Goal: Task Accomplishment & Management: Use online tool/utility

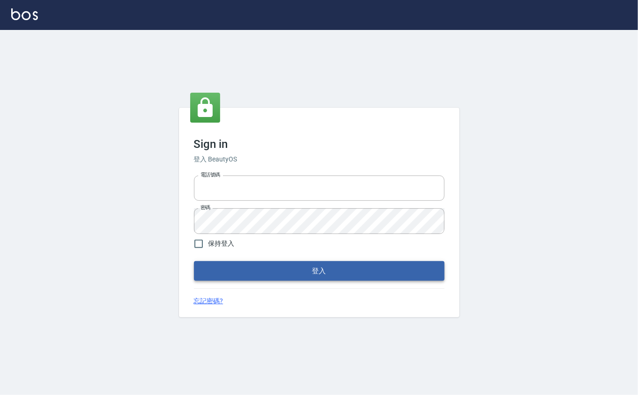
type input "0912271117"
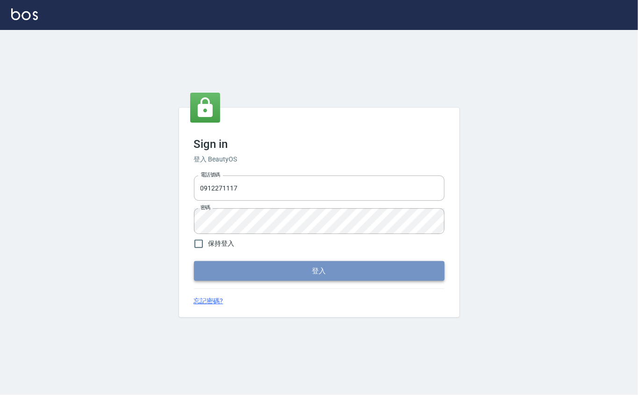
click at [239, 261] on button "登入" at bounding box center [319, 271] width 251 height 20
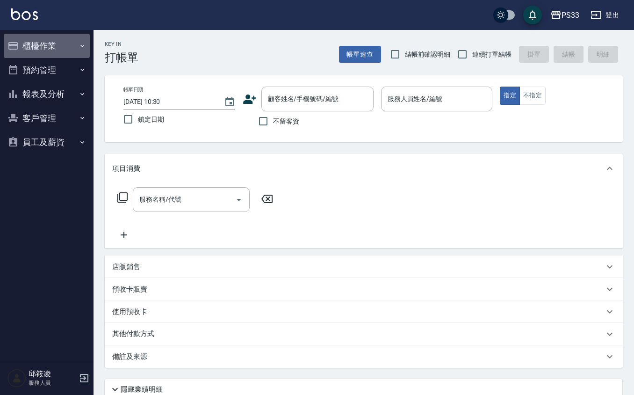
click at [55, 44] on button "櫃檯作業" at bounding box center [47, 46] width 86 height 24
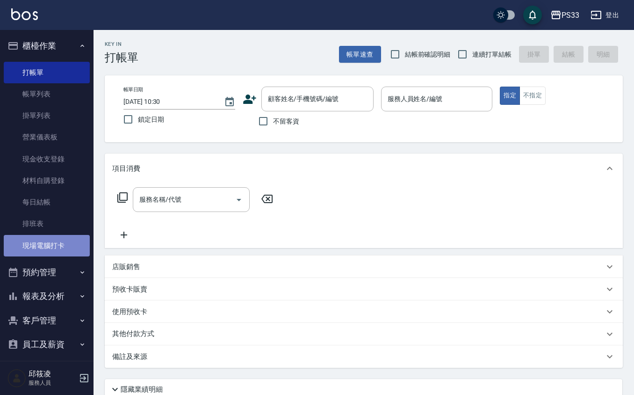
click at [70, 254] on link "現場電腦打卡" at bounding box center [47, 246] width 86 height 22
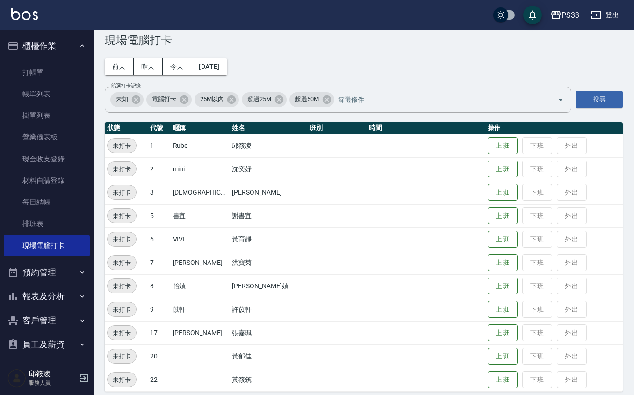
scroll to position [25, 0]
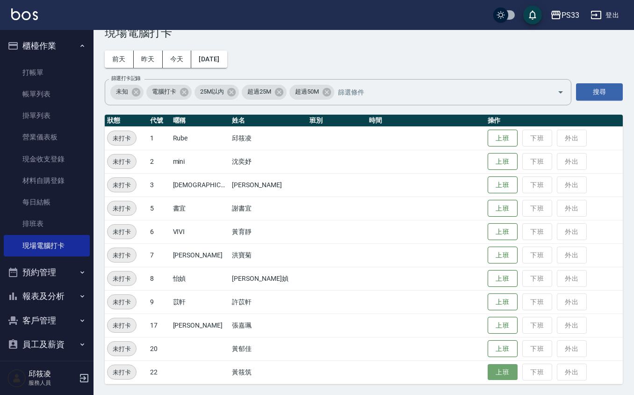
click at [496, 375] on button "上班" at bounding box center [503, 372] width 30 height 16
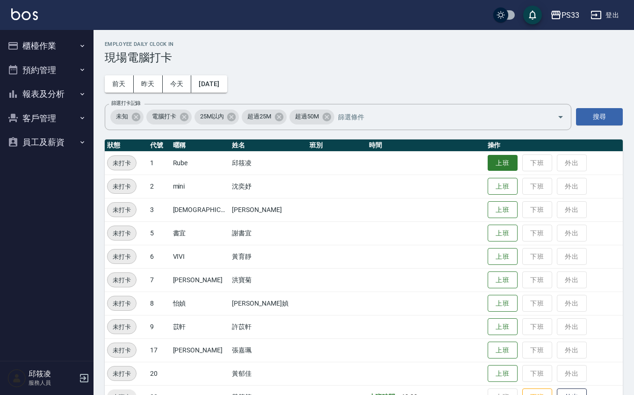
click at [488, 159] on button "上班" at bounding box center [503, 163] width 30 height 16
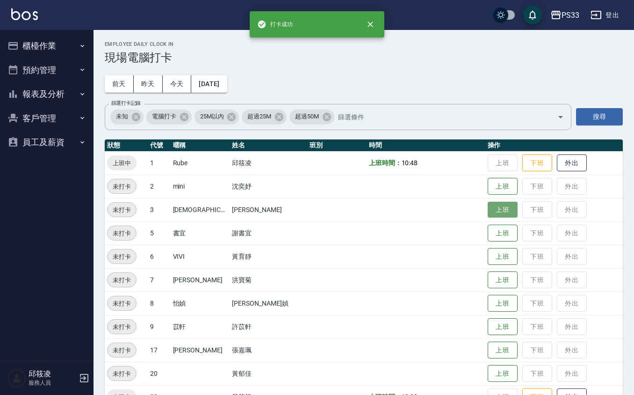
click at [490, 206] on button "上班" at bounding box center [503, 210] width 30 height 16
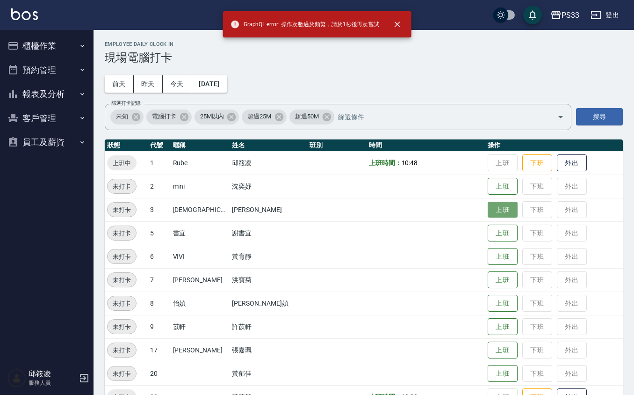
click at [492, 209] on button "上班" at bounding box center [503, 210] width 30 height 16
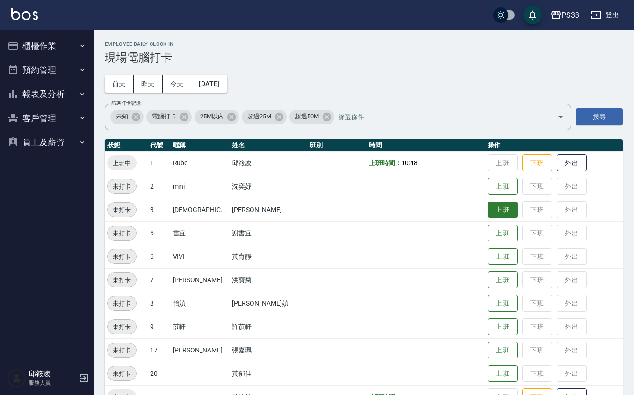
click at [488, 216] on button "上班" at bounding box center [503, 210] width 30 height 16
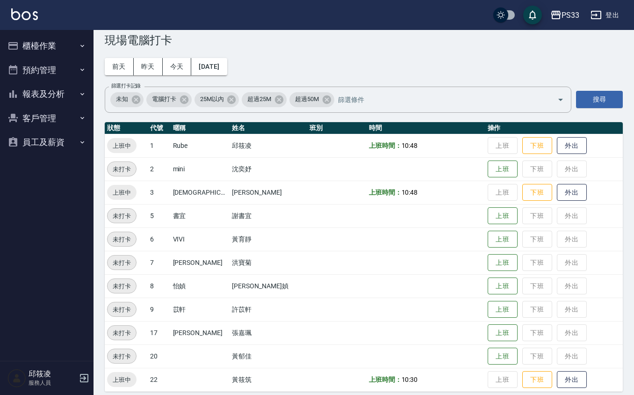
scroll to position [25, 0]
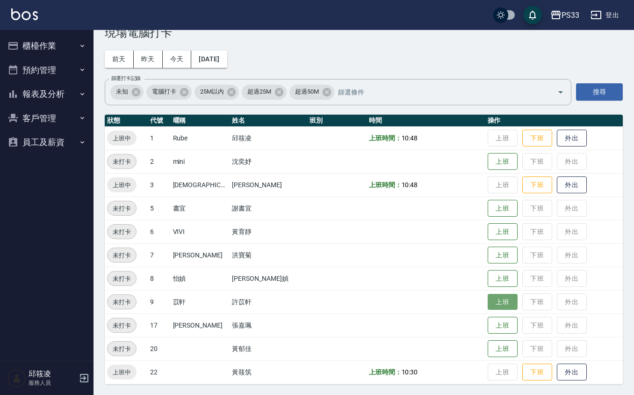
click at [492, 297] on button "上班" at bounding box center [503, 302] width 30 height 16
click at [496, 228] on button "上班" at bounding box center [503, 232] width 30 height 16
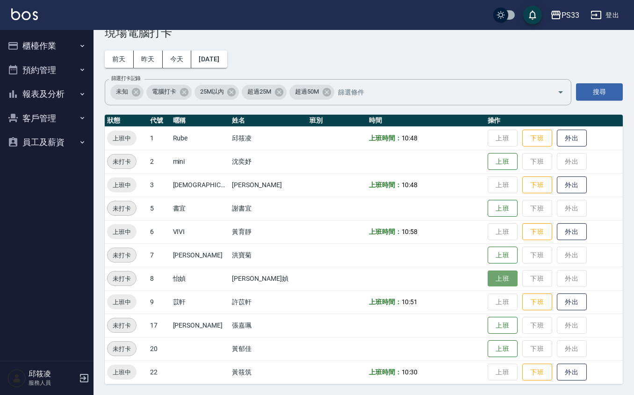
click at [493, 276] on button "上班" at bounding box center [503, 278] width 30 height 16
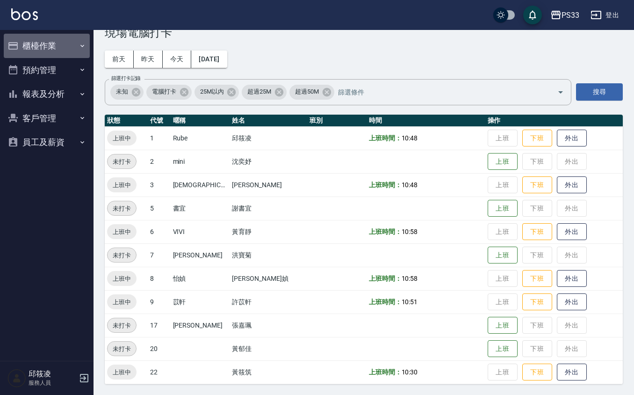
click at [70, 51] on button "櫃檯作業" at bounding box center [47, 46] width 86 height 24
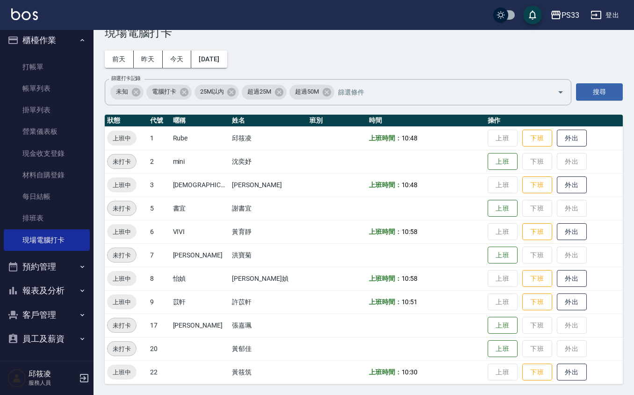
scroll to position [7, 0]
click at [53, 313] on button "客戶管理" at bounding box center [47, 314] width 86 height 24
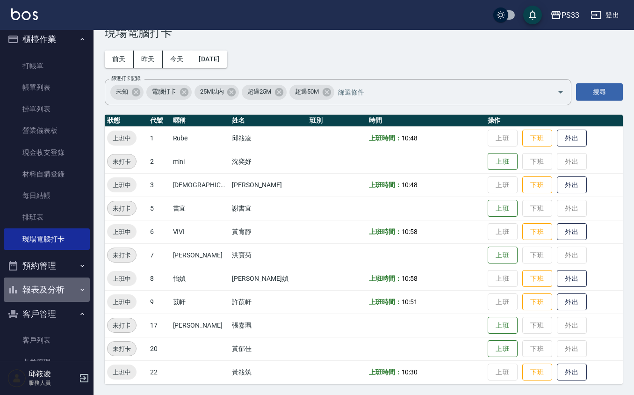
click at [61, 287] on button "報表及分析" at bounding box center [47, 289] width 86 height 24
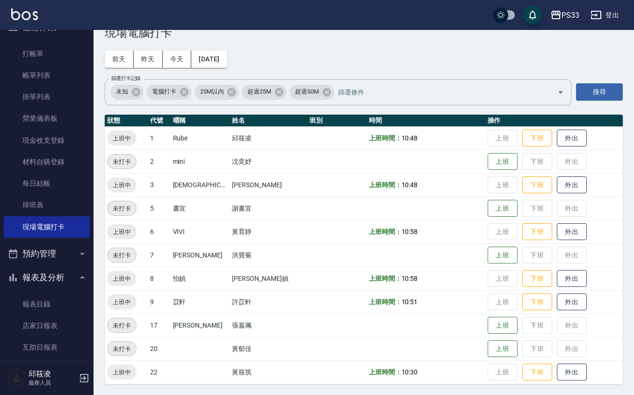
scroll to position [0, 0]
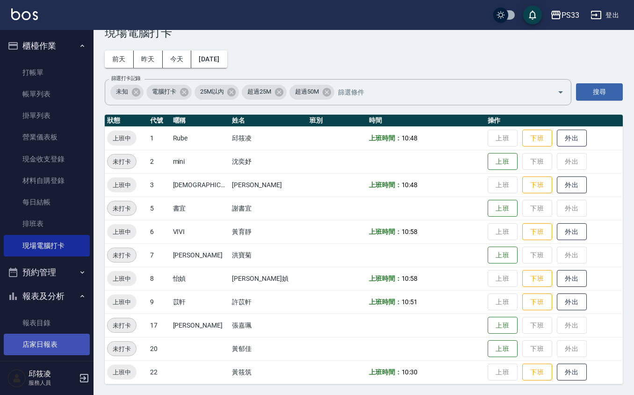
click at [63, 342] on link "店家日報表" at bounding box center [47, 344] width 86 height 22
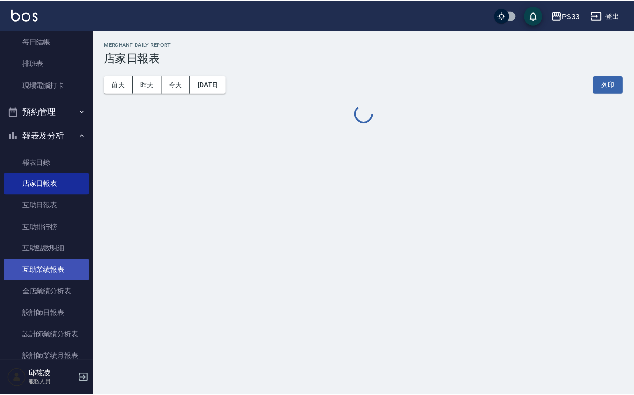
scroll to position [187, 0]
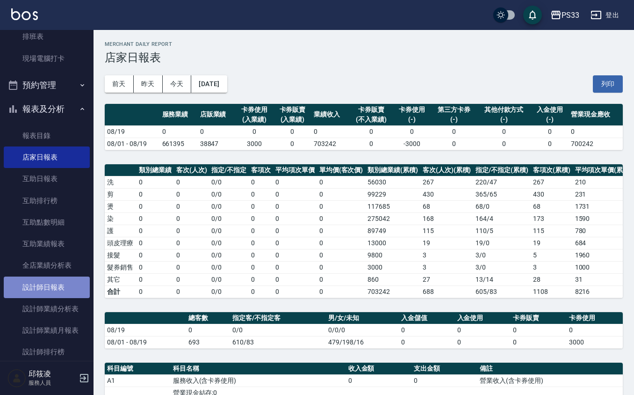
click at [66, 281] on link "設計師日報表" at bounding box center [47, 287] width 86 height 22
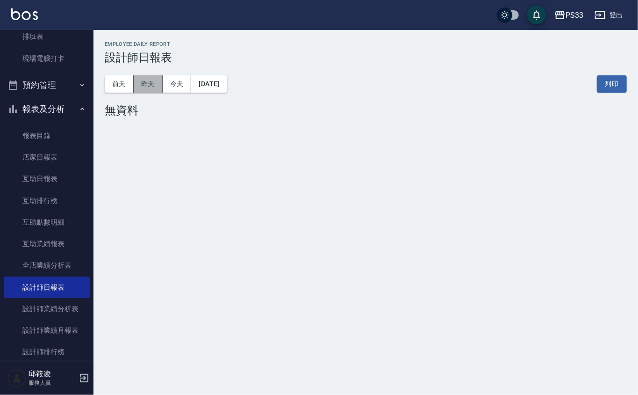
click at [146, 83] on button "昨天" at bounding box center [148, 83] width 29 height 17
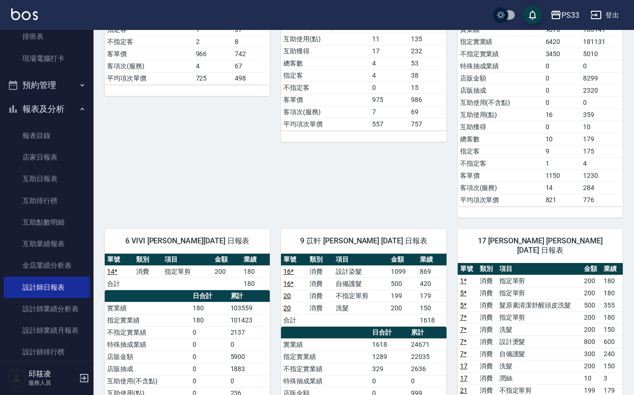
scroll to position [498, 0]
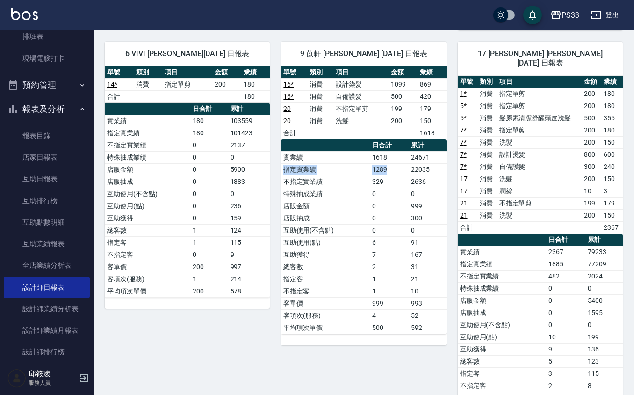
drag, startPoint x: 440, startPoint y: 159, endPoint x: 393, endPoint y: 170, distance: 48.5
click at [393, 170] on tbody "實業績 1618 24671 指定實業績 1289 22035 不指定實業績 329 2636 特殊抽成業績 0 0 店販金額 0 999 店販抽成 0 30…" at bounding box center [363, 242] width 165 height 182
click at [451, 181] on div "17 嘉珮 [PERSON_NAME] [DATE] 日報表 單號 類別 項目 金額 業績 1 * 消費 指定單剪 200 180 5 * 消費 指定單剪 2…" at bounding box center [535, 234] width 176 height 409
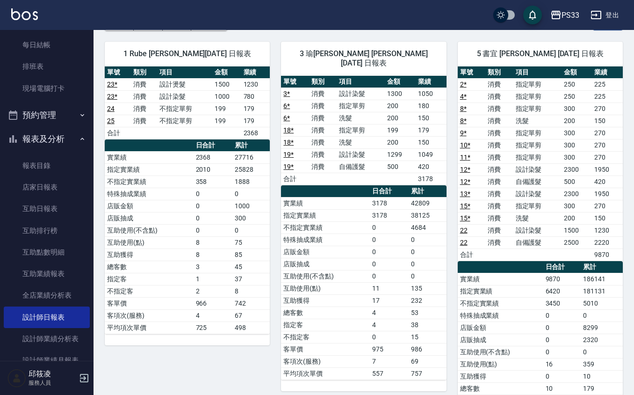
scroll to position [0, 0]
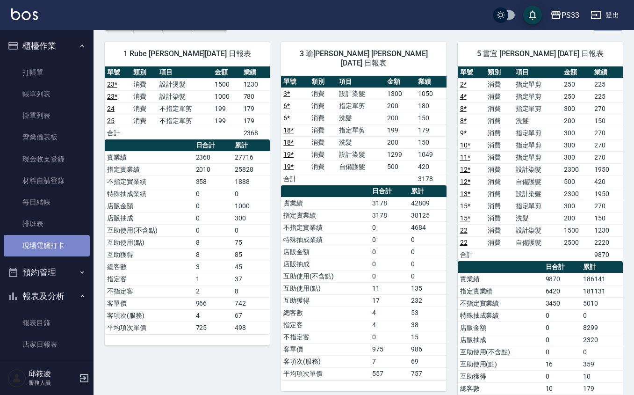
click at [56, 245] on link "現場電腦打卡" at bounding box center [47, 246] width 86 height 22
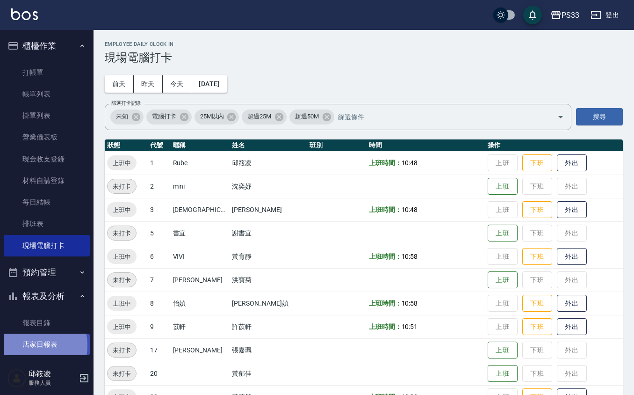
click at [27, 345] on link "店家日報表" at bounding box center [47, 344] width 86 height 22
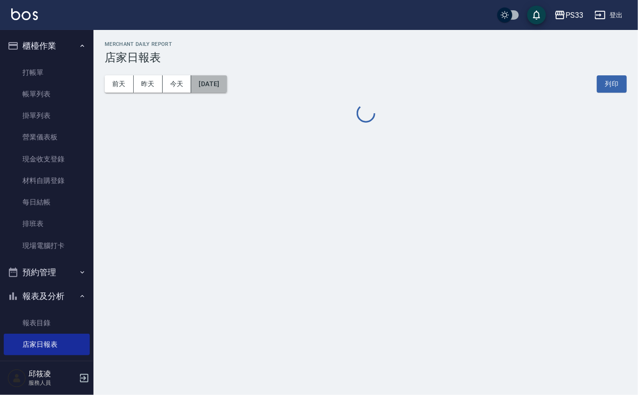
click at [227, 83] on button "[DATE]" at bounding box center [209, 83] width 36 height 17
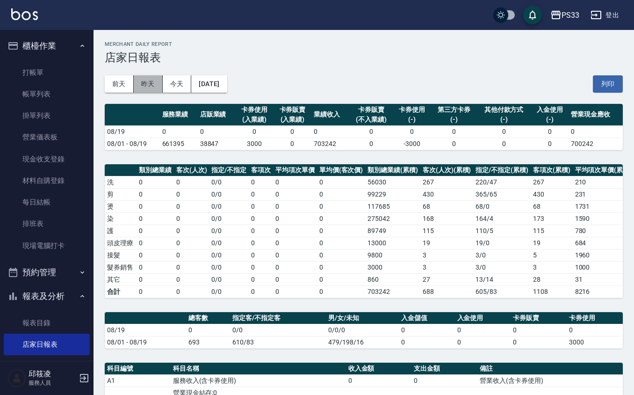
click at [137, 77] on button "昨天" at bounding box center [148, 83] width 29 height 17
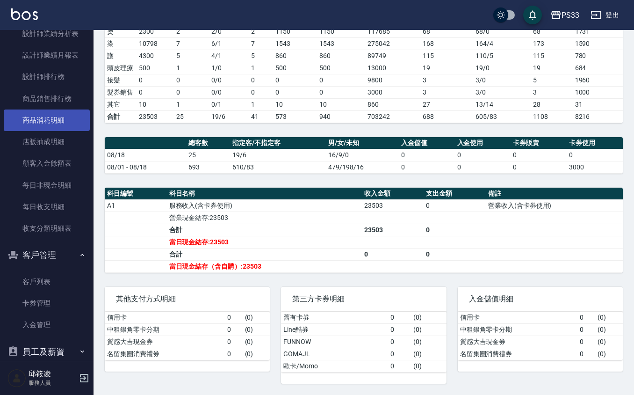
scroll to position [476, 0]
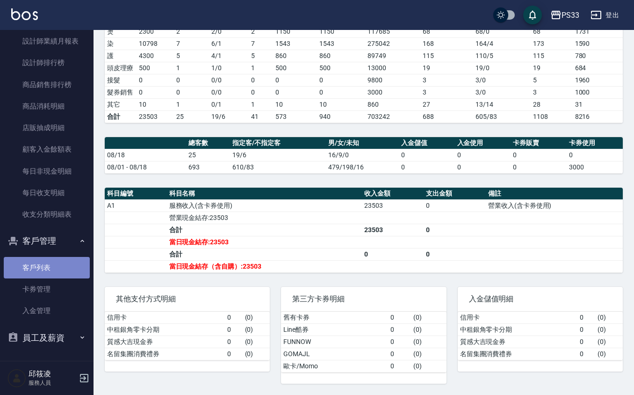
click at [49, 270] on link "客戶列表" at bounding box center [47, 268] width 86 height 22
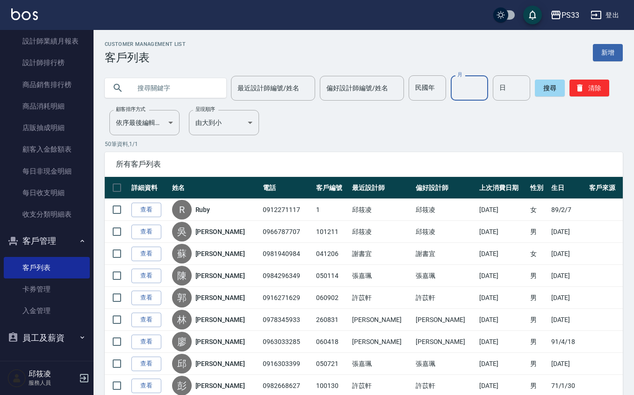
click at [476, 88] on input "月" at bounding box center [469, 87] width 37 height 25
type input "0"
type input "12"
click at [504, 86] on input "日" at bounding box center [511, 87] width 37 height 25
type input "6"
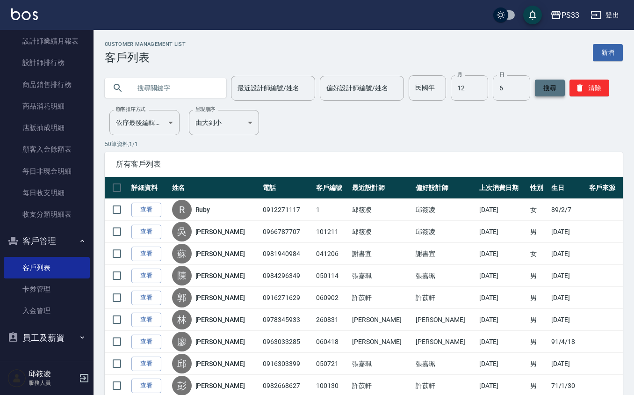
click at [543, 82] on button "搜尋" at bounding box center [550, 87] width 30 height 17
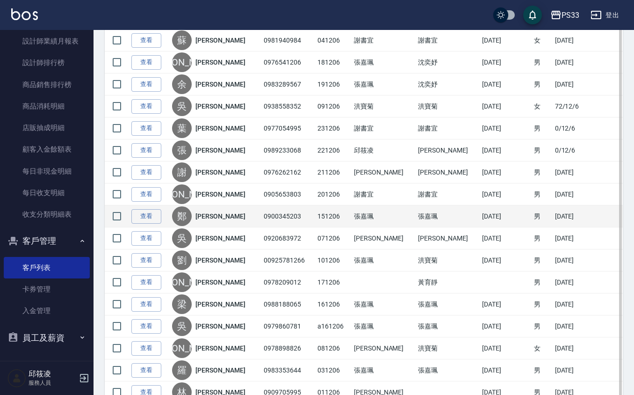
scroll to position [148, 0]
